Goal: Navigation & Orientation: Find specific page/section

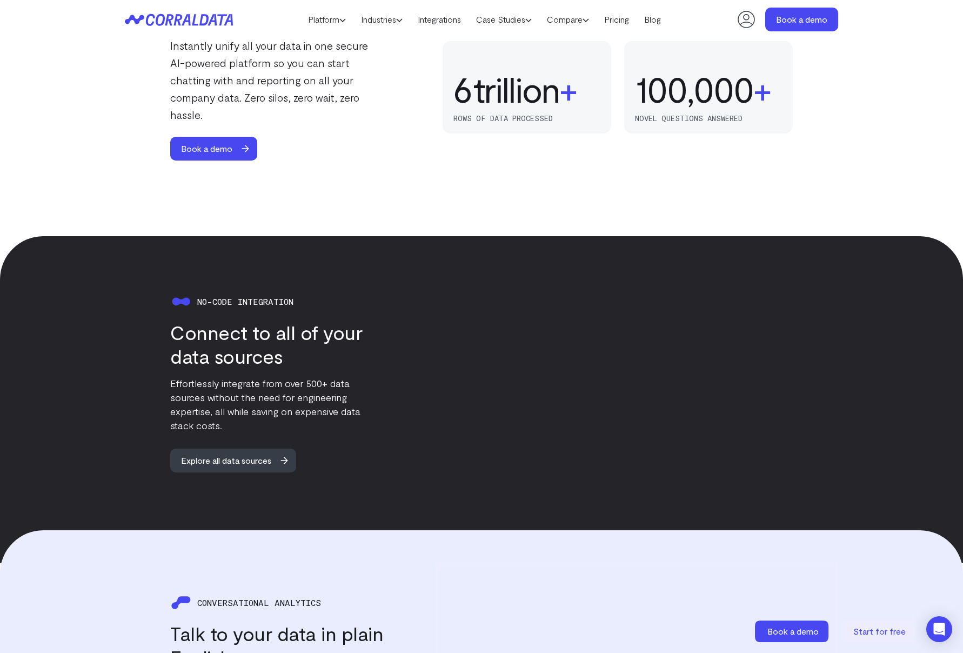
scroll to position [841, 0]
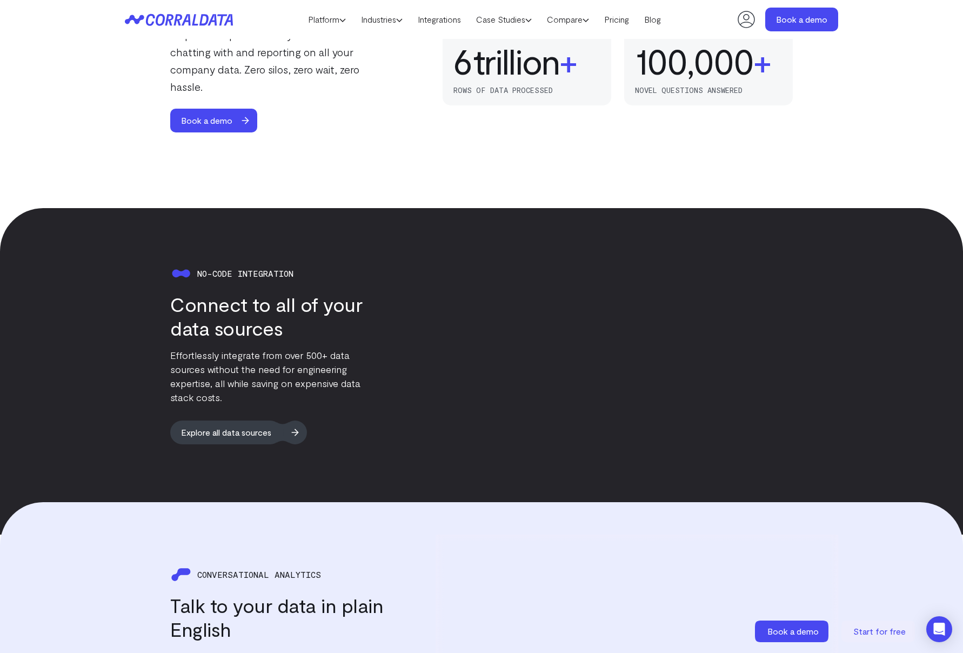
click at [275, 424] on span "Explore all data sources" at bounding box center [226, 433] width 112 height 24
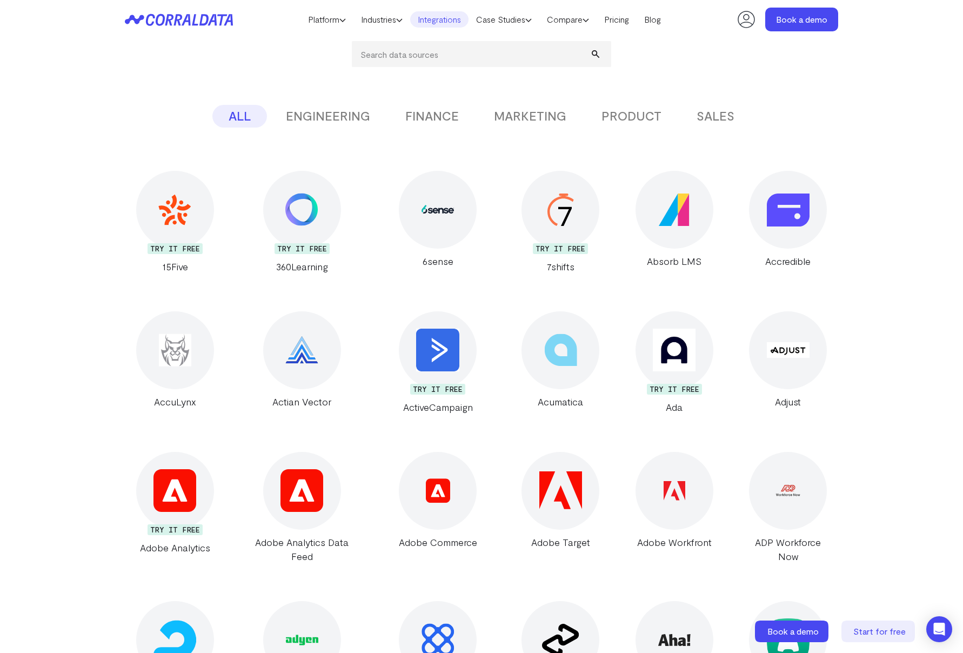
scroll to position [276, 0]
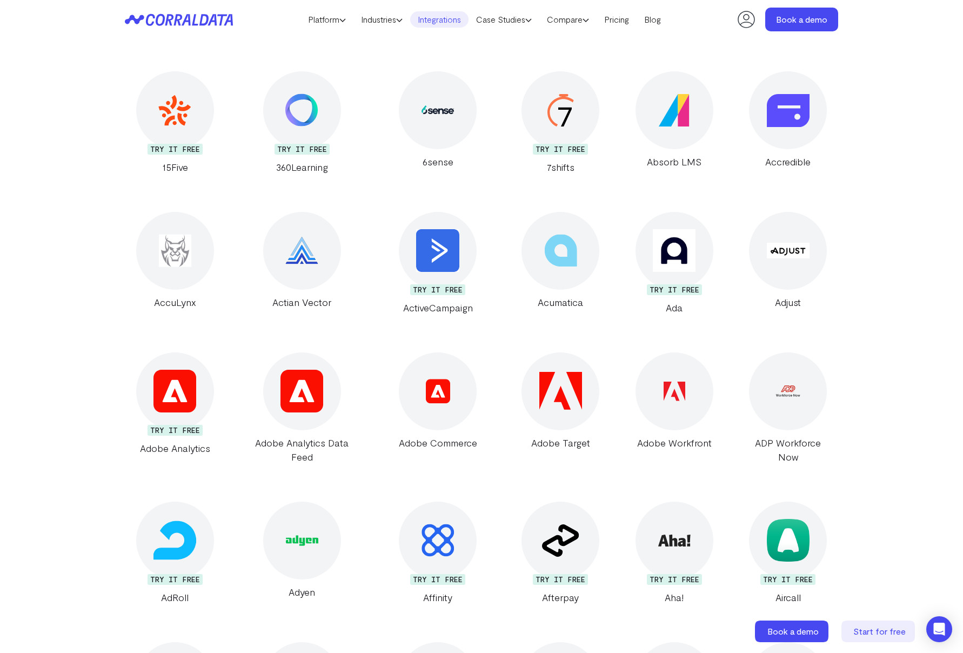
drag, startPoint x: 185, startPoint y: 205, endPoint x: 435, endPoint y: 29, distance: 305.5
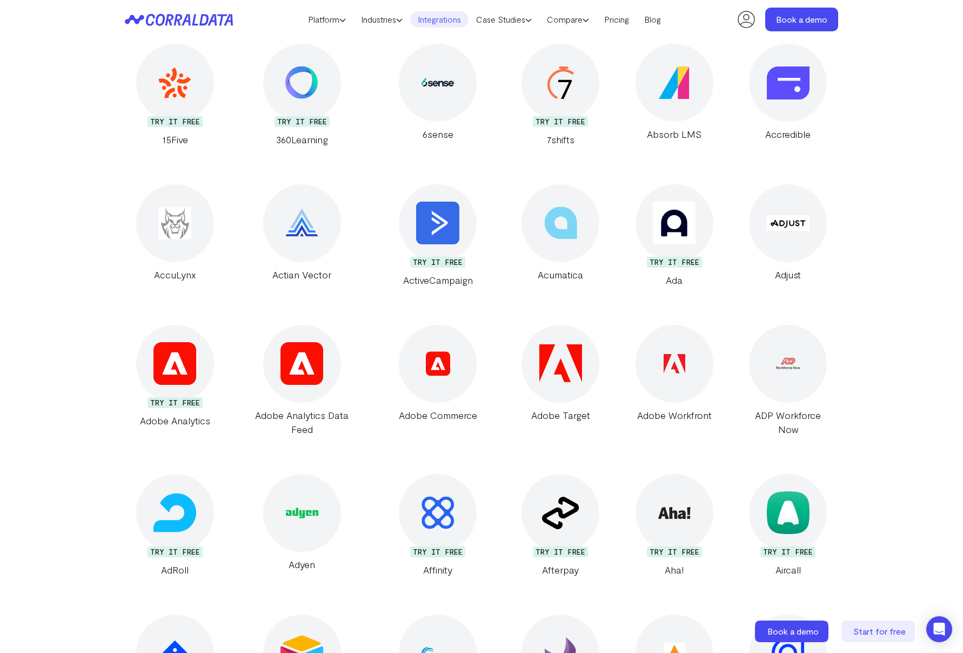
scroll to position [602, 0]
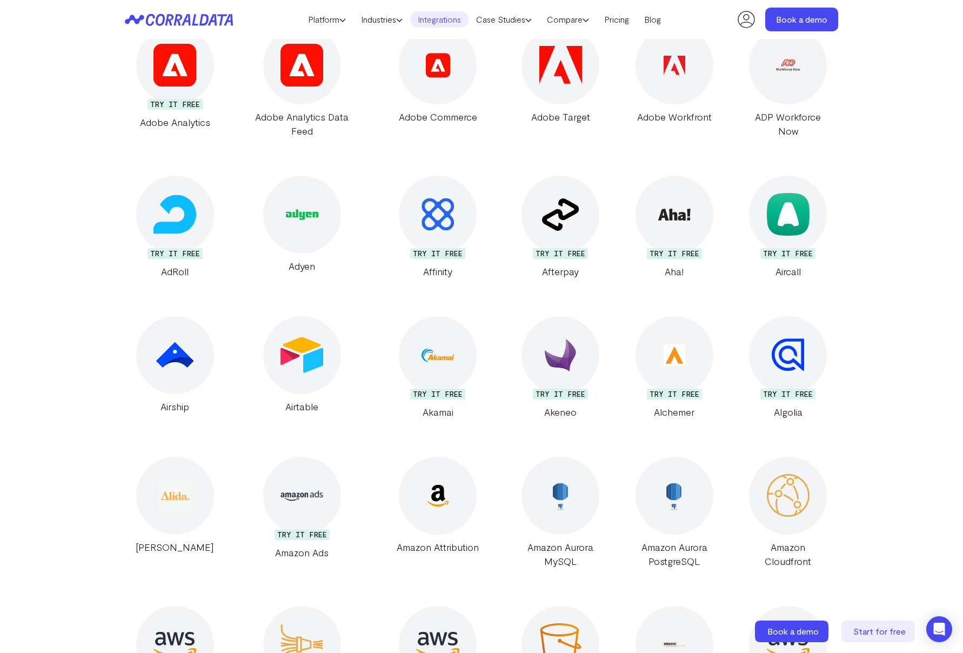
click at [164, 17] on icon at bounding box center [172, 20] width 52 height 12
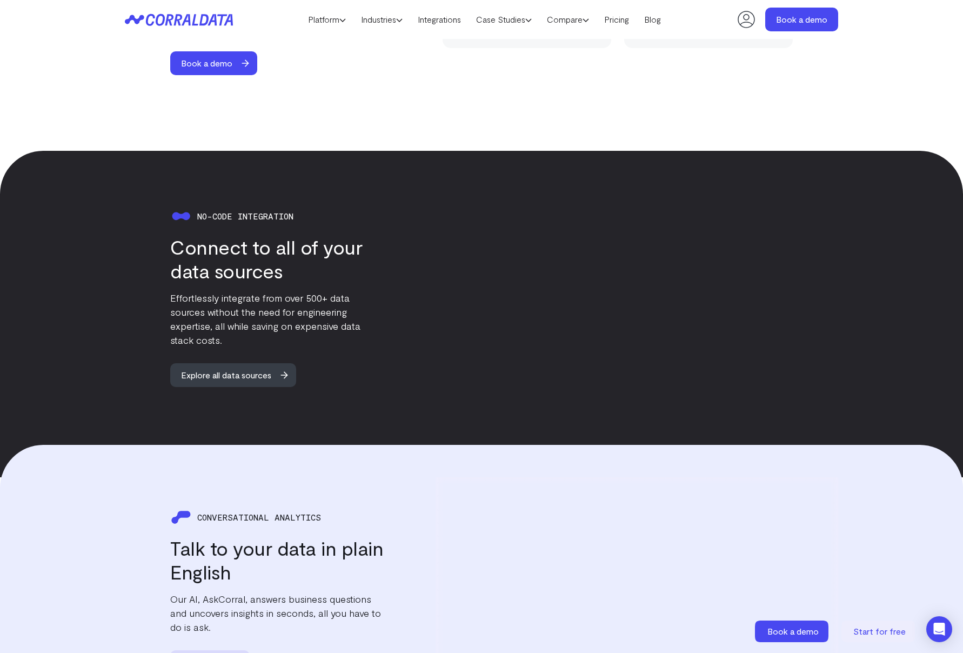
scroll to position [954, 0]
